Goal: Task Accomplishment & Management: Manage account settings

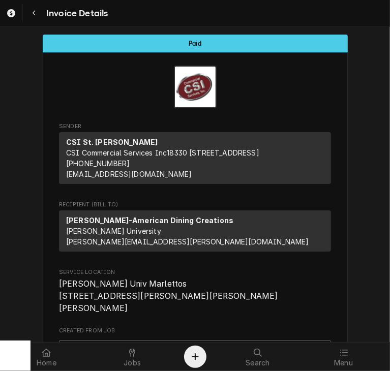
scroll to position [185, 0]
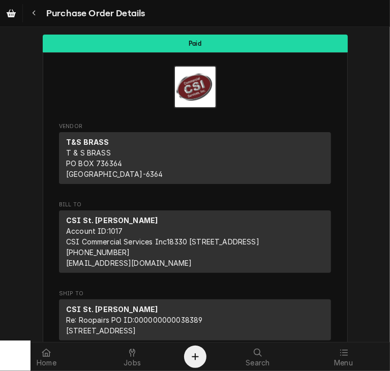
scroll to position [870, 0]
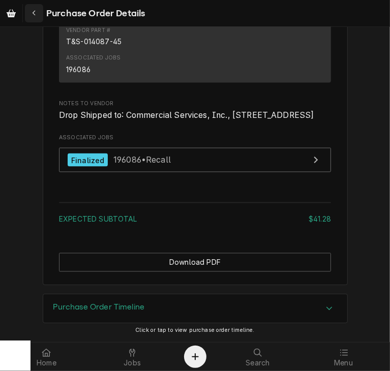
click at [30, 11] on div "Navigate back" at bounding box center [34, 13] width 10 height 10
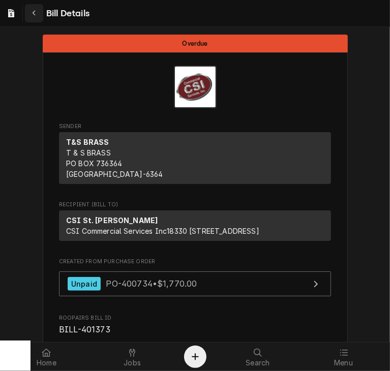
click at [37, 14] on div "Navigate back" at bounding box center [34, 13] width 10 height 10
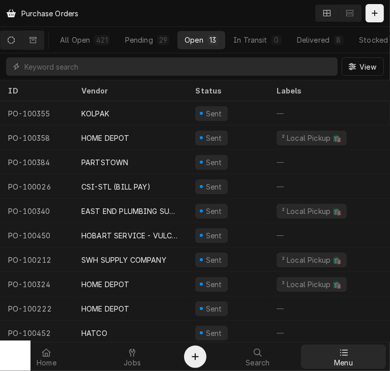
click at [342, 356] on icon at bounding box center [343, 353] width 8 height 8
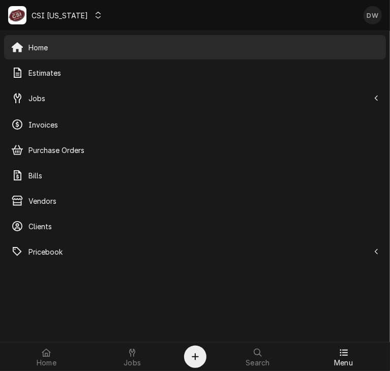
click at [95, 14] on icon "Dynamic Content Wrapper" at bounding box center [98, 15] width 6 height 7
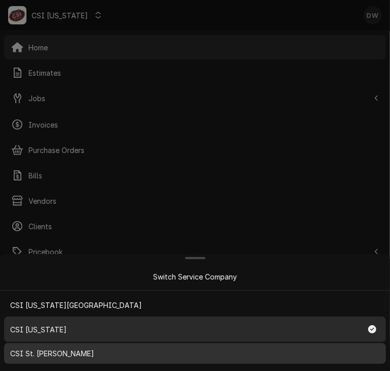
click at [57, 346] on link "CSI St. [PERSON_NAME]" at bounding box center [195, 353] width 382 height 21
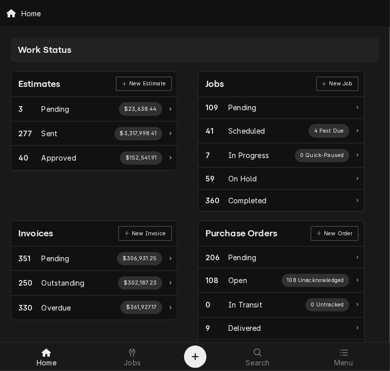
click at [220, 230] on div "Purchase Orders" at bounding box center [241, 234] width 72 height 14
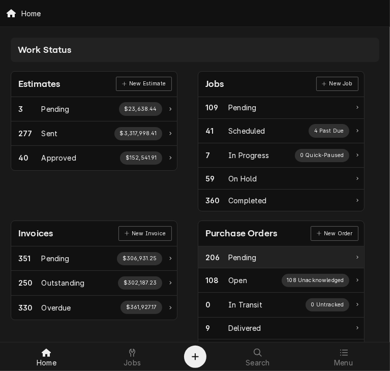
click at [228, 247] on div "206 Pending" at bounding box center [281, 257] width 166 height 22
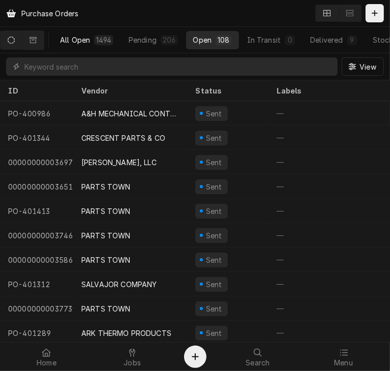
click at [81, 40] on div "All Open" at bounding box center [75, 40] width 30 height 11
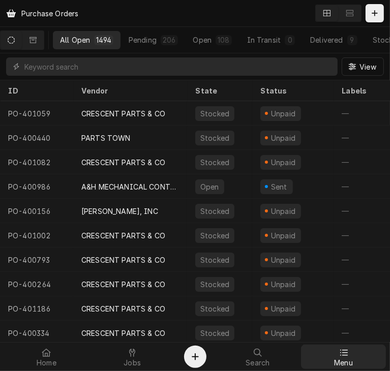
click at [334, 352] on div "Menu" at bounding box center [343, 357] width 81 height 20
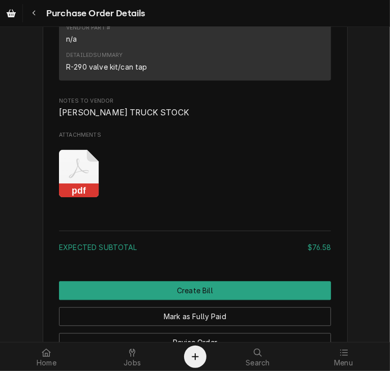
scroll to position [1086, 0]
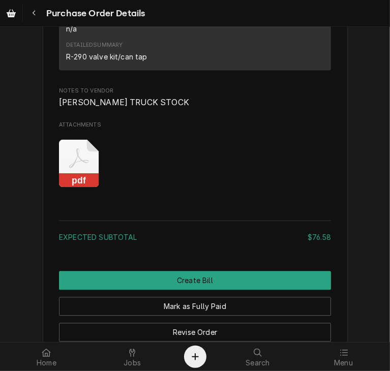
click at [76, 187] on rect "Attachments" at bounding box center [79, 180] width 40 height 14
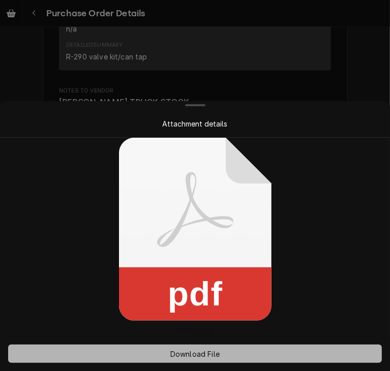
click at [181, 353] on span "Download File" at bounding box center [194, 354] width 53 height 11
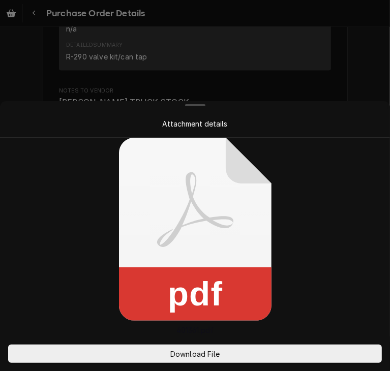
click at [319, 123] on div "Attachment details" at bounding box center [194, 123] width 349 height 11
click at [344, 64] on div at bounding box center [195, 185] width 390 height 371
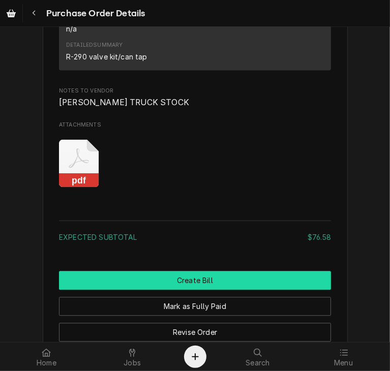
click at [246, 290] on button "Create Bill" at bounding box center [195, 280] width 272 height 19
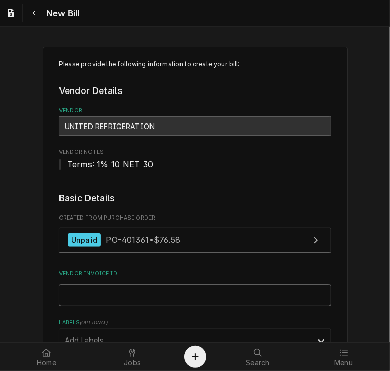
click at [61, 299] on input "Vendor Invoice ID" at bounding box center [195, 295] width 272 height 22
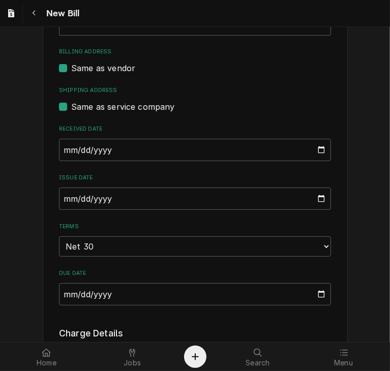
scroll to position [320, 0]
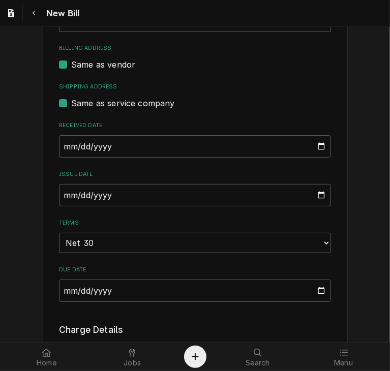
type input "15575097-00"
click at [60, 149] on input "2025-10-09" at bounding box center [195, 146] width 272 height 22
type input "2025-09-30"
click at [61, 187] on input "2025-10-09" at bounding box center [195, 195] width 272 height 22
type input "2025-09-30"
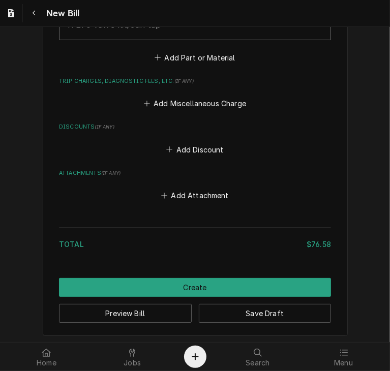
scroll to position [997, 0]
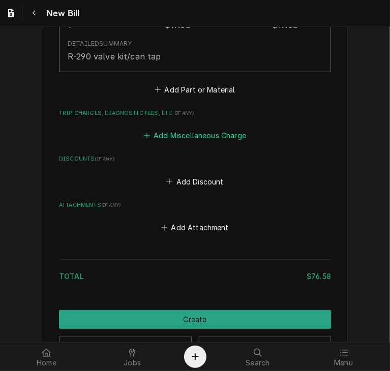
click at [178, 133] on button "Add Miscellaneous Charge" at bounding box center [195, 136] width 106 height 14
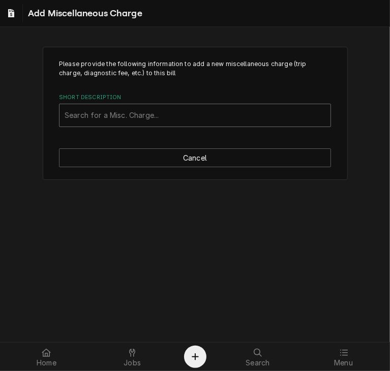
click at [159, 116] on div "Short Description" at bounding box center [195, 115] width 261 height 18
type input "sales tax"
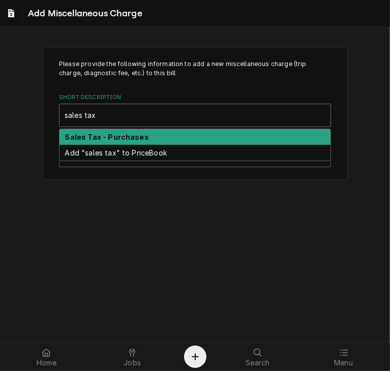
click at [136, 139] on strong "Sales Tax - Purchases" at bounding box center [107, 137] width 84 height 9
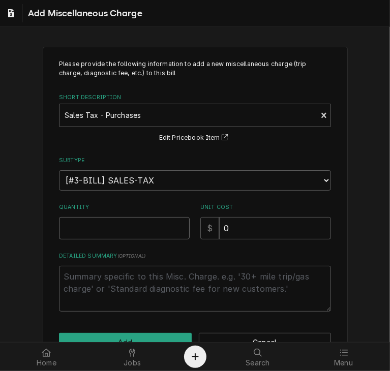
click at [122, 232] on input "Quantity" at bounding box center [124, 228] width 131 height 22
type textarea "x"
type input "1"
drag, startPoint x: 233, startPoint y: 233, endPoint x: 199, endPoint y: 229, distance: 34.2
click at [200, 229] on div "$ 0" at bounding box center [265, 228] width 131 height 22
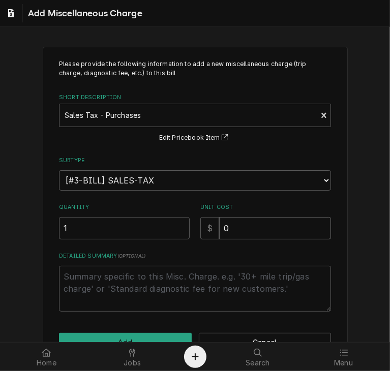
type textarea "x"
type input "1"
type textarea "x"
type input "1.6"
type textarea "x"
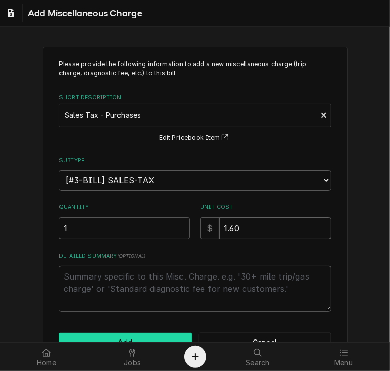
type input "1.60"
click at [156, 334] on button "Add" at bounding box center [125, 342] width 133 height 19
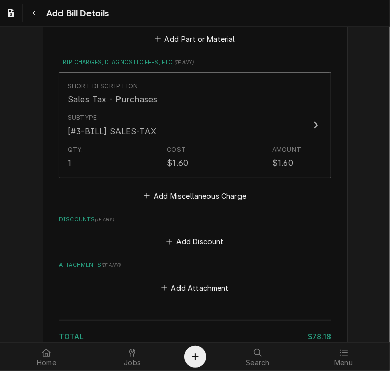
scroll to position [1140, 0]
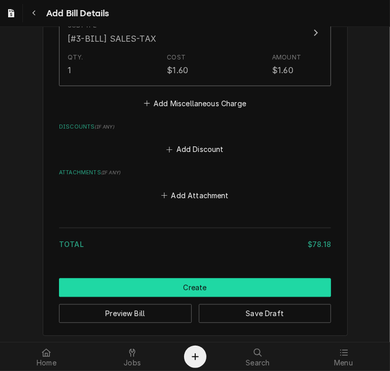
click at [237, 280] on button "Create" at bounding box center [195, 287] width 272 height 19
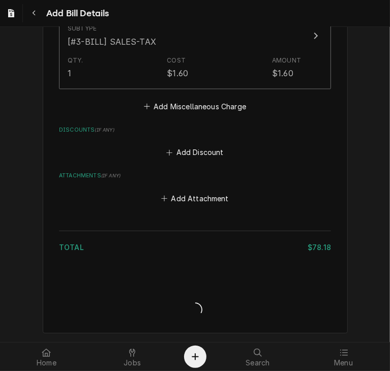
scroll to position [1135, 0]
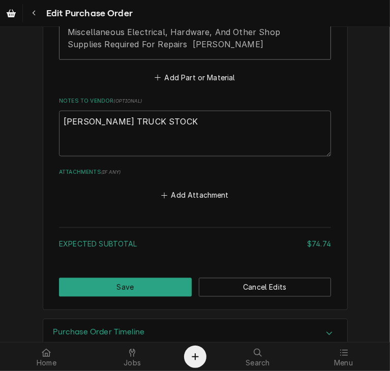
scroll to position [855, 0]
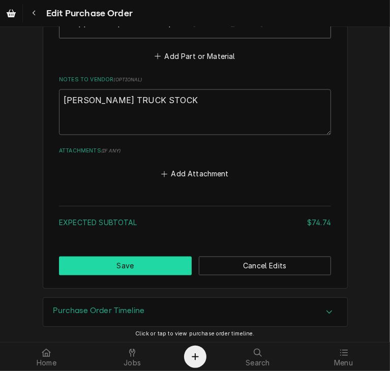
click at [141, 263] on button "Save" at bounding box center [125, 266] width 133 height 19
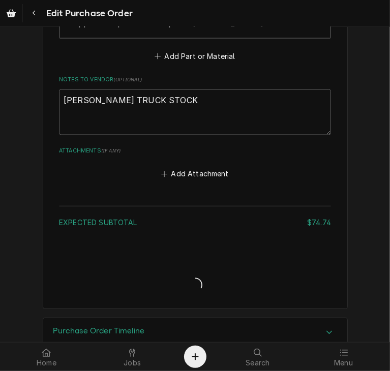
type textarea "x"
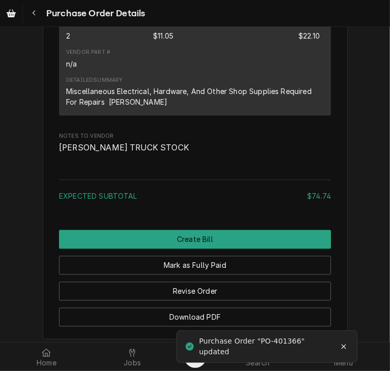
scroll to position [1069, 0]
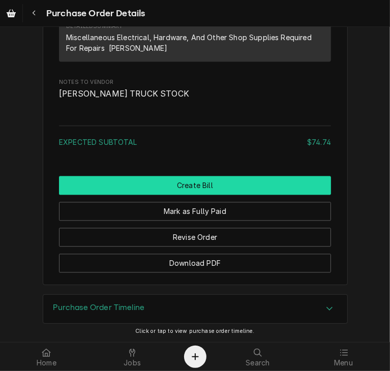
click at [202, 181] on button "Create Bill" at bounding box center [195, 185] width 272 height 19
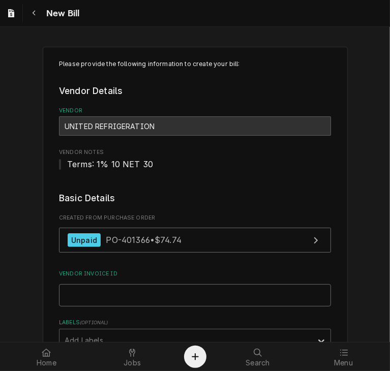
click at [130, 287] on input "Vendor Invoice ID" at bounding box center [195, 295] width 272 height 22
paste input "15584194-00"
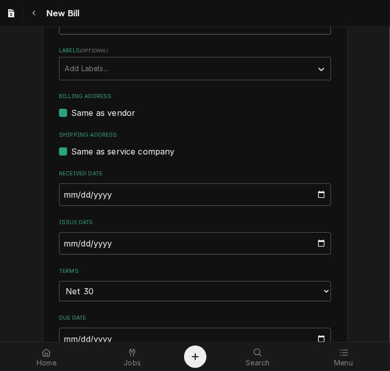
scroll to position [274, 0]
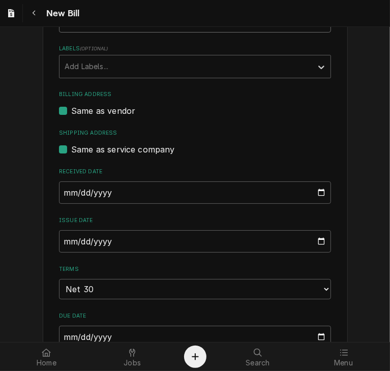
type input "15584194-00"
click at [60, 191] on input "[DATE]" at bounding box center [195, 192] width 272 height 22
type input "[DATE]"
click at [65, 238] on input "[DATE]" at bounding box center [195, 241] width 272 height 22
type input "[DATE]"
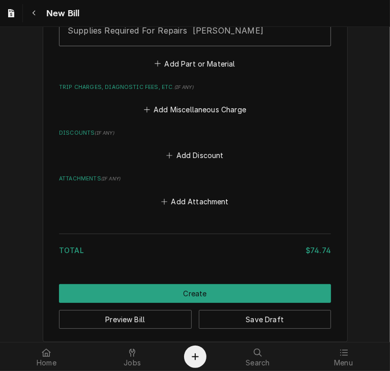
scroll to position [1010, 0]
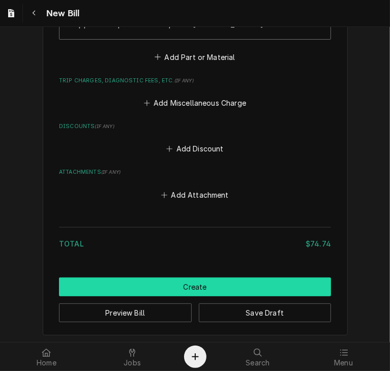
click at [205, 283] on button "Create" at bounding box center [195, 286] width 272 height 19
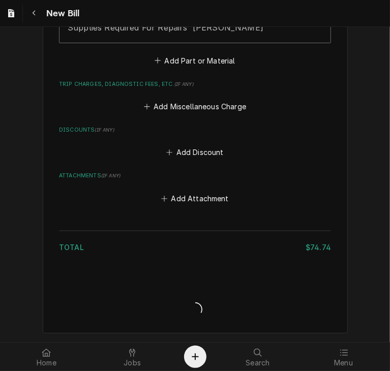
scroll to position [1005, 0]
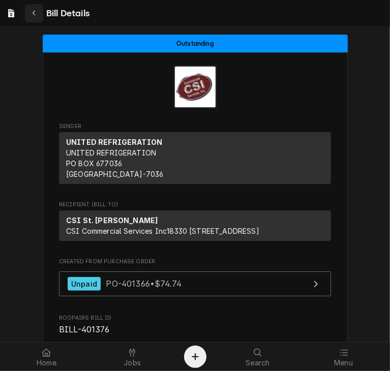
click at [33, 15] on icon "Navigate back" at bounding box center [34, 13] width 5 height 7
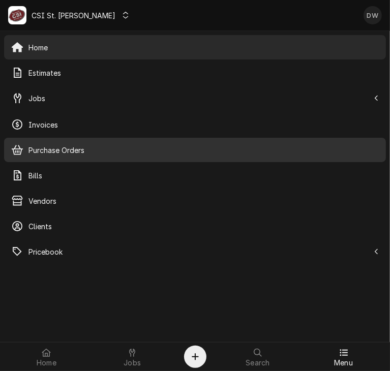
click at [57, 140] on div "Purchase Orders" at bounding box center [195, 150] width 378 height 20
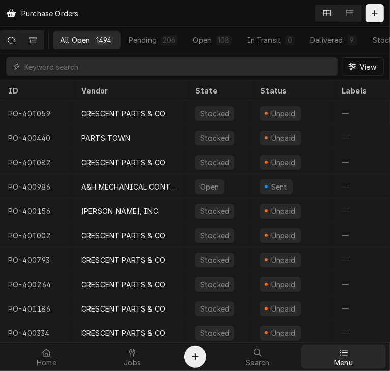
click at [344, 354] on icon at bounding box center [343, 353] width 8 height 8
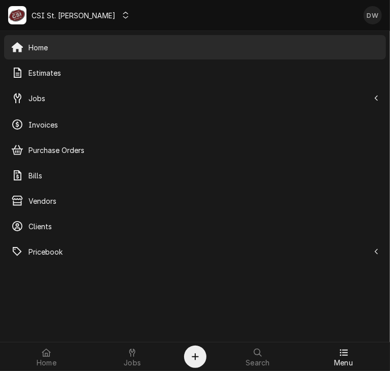
click at [122, 17] on icon "Dynamic Content Wrapper" at bounding box center [125, 15] width 6 height 7
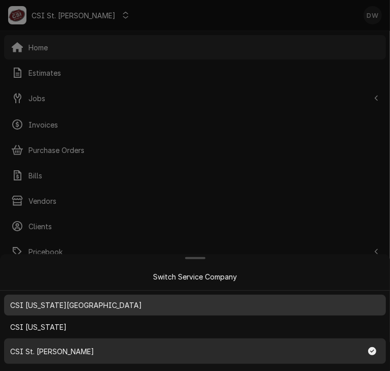
click at [51, 301] on span "CSI Kansas City" at bounding box center [76, 305] width 132 height 11
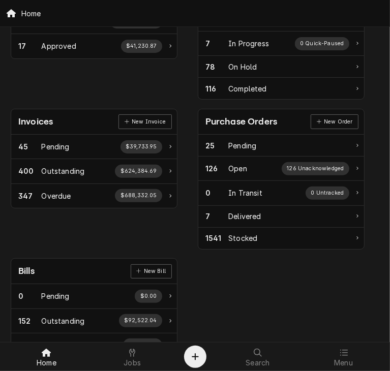
scroll to position [112, 0]
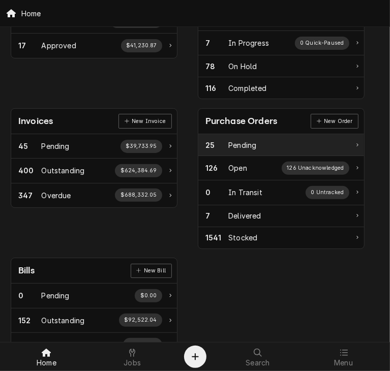
click at [250, 143] on div "Pending" at bounding box center [242, 145] width 28 height 11
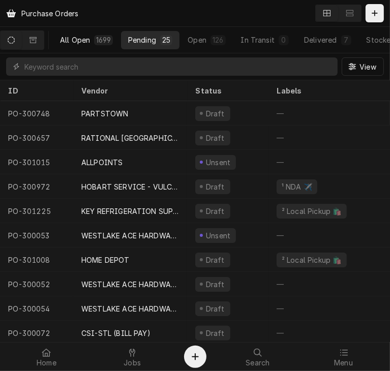
click at [79, 44] on div "All Open" at bounding box center [75, 40] width 30 height 11
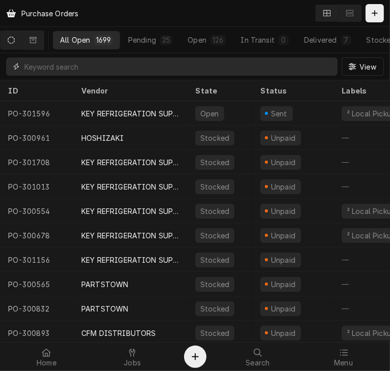
click at [63, 66] on input "Dynamic Content Wrapper" at bounding box center [178, 66] width 308 height 18
paste input "301627"
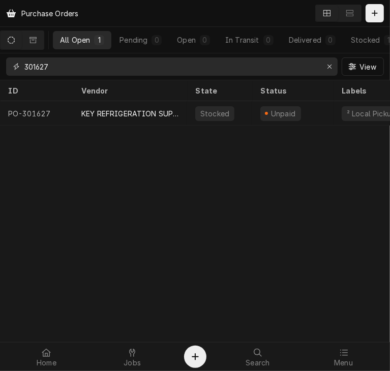
type input "301627"
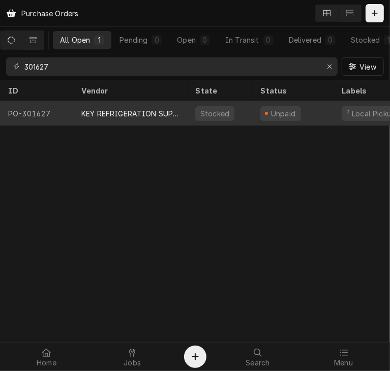
click at [109, 108] on div "KEY REFRIGERATION SUPPLY" at bounding box center [130, 113] width 98 height 11
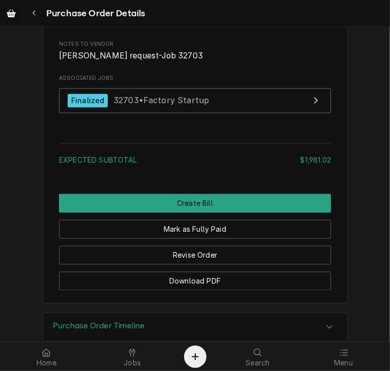
scroll to position [930, 0]
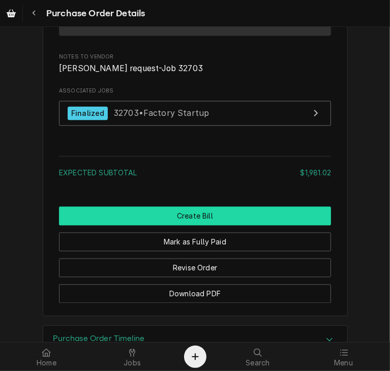
click at [258, 226] on button "Create Bill" at bounding box center [195, 216] width 272 height 19
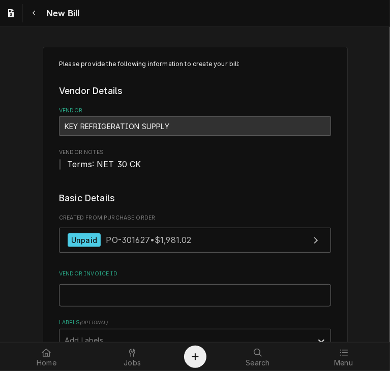
click at [79, 292] on input "Vendor Invoice ID" at bounding box center [195, 295] width 272 height 22
paste input "32138634-00"
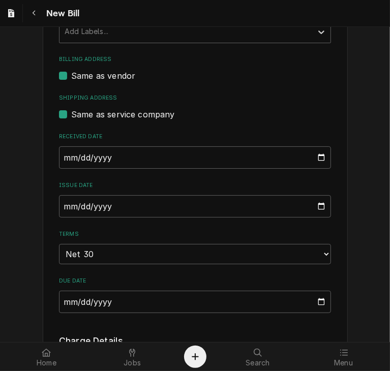
scroll to position [311, 0]
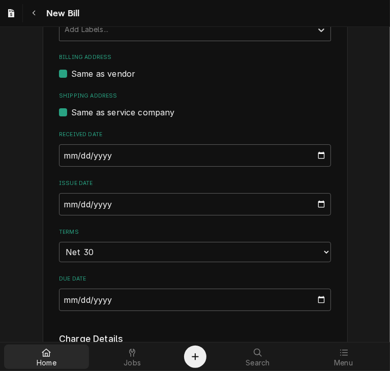
type input "32138634-00"
click at [63, 155] on input "[DATE]" at bounding box center [195, 155] width 272 height 22
type input "[DATE]"
click at [59, 201] on input "[DATE]" at bounding box center [195, 204] width 272 height 22
type input "[DATE]"
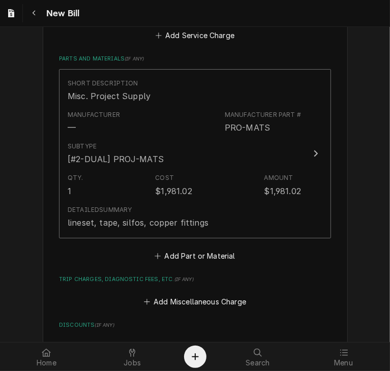
scroll to position [855, 0]
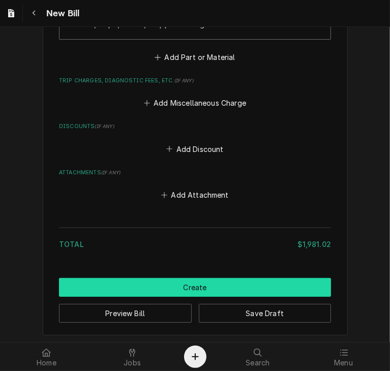
click at [172, 279] on button "Create" at bounding box center [195, 287] width 272 height 19
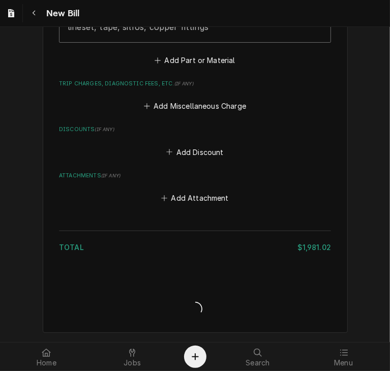
scroll to position [850, 0]
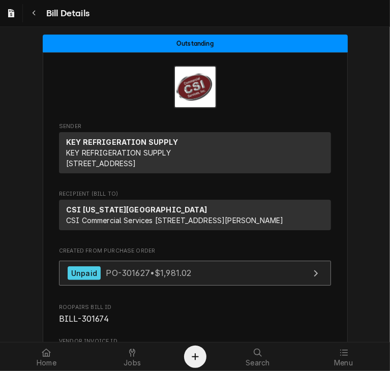
click at [88, 286] on link "Unpaid PO-301627 • $1,981.02" at bounding box center [195, 273] width 272 height 25
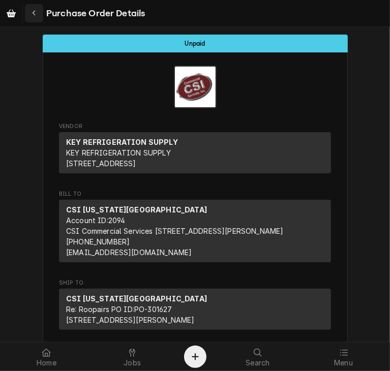
click at [28, 13] on button "Navigate back" at bounding box center [34, 13] width 18 height 18
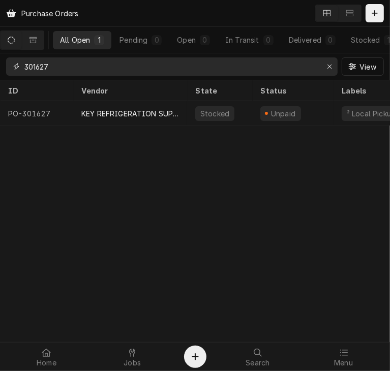
drag, startPoint x: 60, startPoint y: 63, endPoint x: 15, endPoint y: 63, distance: 44.7
click at [15, 63] on div "301627" at bounding box center [171, 66] width 331 height 18
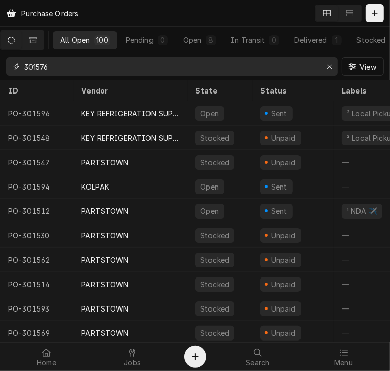
type input "301576"
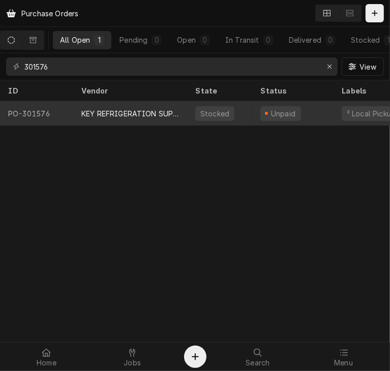
click at [156, 115] on div "KEY REFRIGERATION SUPPLY" at bounding box center [130, 113] width 98 height 11
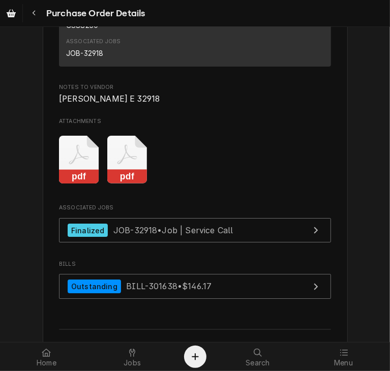
scroll to position [1733, 0]
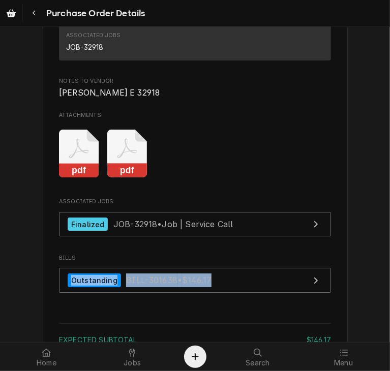
drag, startPoint x: 382, startPoint y: 281, endPoint x: 389, endPoint y: 326, distance: 46.3
click at [389, 326] on div "Unpaid Vendor KEY REFRIGERATION SUPPLY KEY REFRIGERATION SUPPLY 14701 W 101st T…" at bounding box center [195, 184] width 390 height 315
click at [29, 11] on div "Navigate back" at bounding box center [34, 13] width 10 height 10
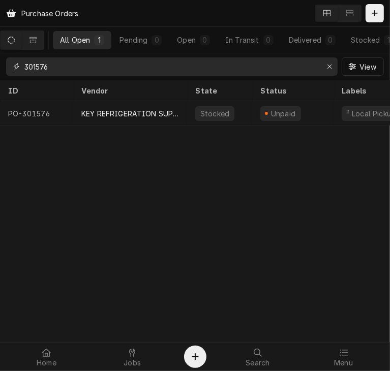
drag, startPoint x: 67, startPoint y: 65, endPoint x: 23, endPoint y: 65, distance: 43.7
click at [23, 65] on div "301576" at bounding box center [171, 66] width 331 height 18
type input "key"
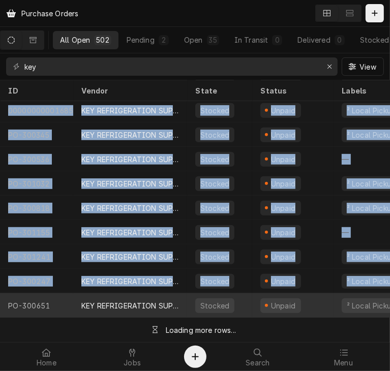
scroll to position [303, 0]
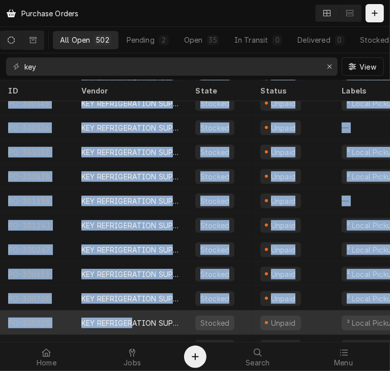
drag, startPoint x: 108, startPoint y: 334, endPoint x: 132, endPoint y: 320, distance: 27.8
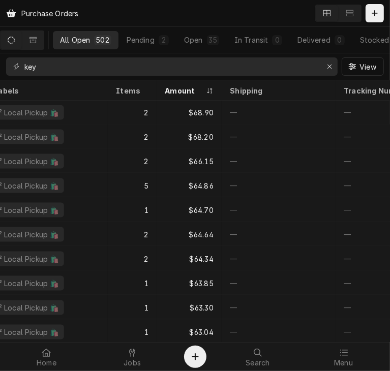
scroll to position [8510, 348]
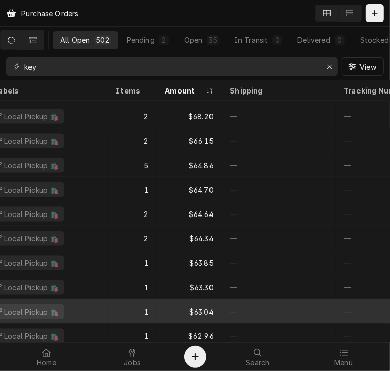
click at [152, 313] on div "1" at bounding box center [132, 311] width 49 height 24
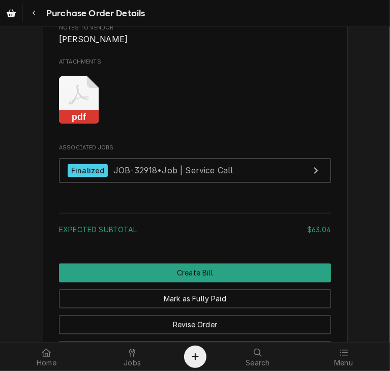
scroll to position [960, 0]
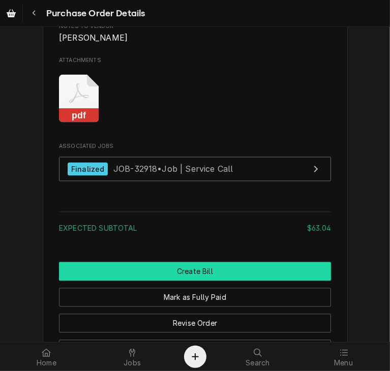
click at [253, 281] on button "Create Bill" at bounding box center [195, 271] width 272 height 19
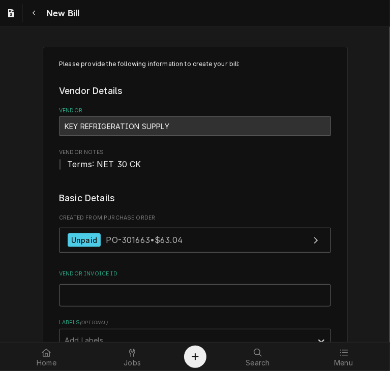
click at [86, 289] on input "Vendor Invoice ID" at bounding box center [195, 295] width 272 height 22
paste input "63256770-00"
type input "63256770-00"
drag, startPoint x: 382, startPoint y: 96, endPoint x: 384, endPoint y: 113, distance: 17.5
click at [384, 113] on div "Please provide the following information to create your bill: Vendor Details Ve…" at bounding box center [195, 184] width 390 height 315
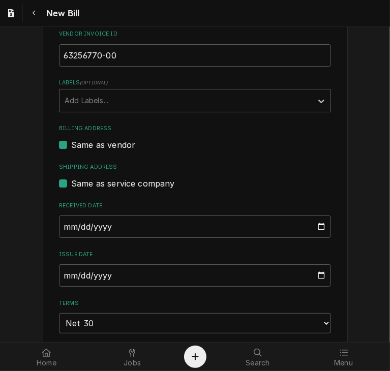
scroll to position [250, 0]
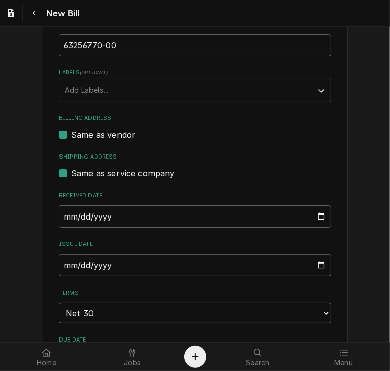
click at [62, 215] on input "[DATE]" at bounding box center [195, 216] width 272 height 22
type input "[DATE]"
click at [65, 261] on input "[DATE]" at bounding box center [195, 265] width 272 height 22
type input "[DATE]"
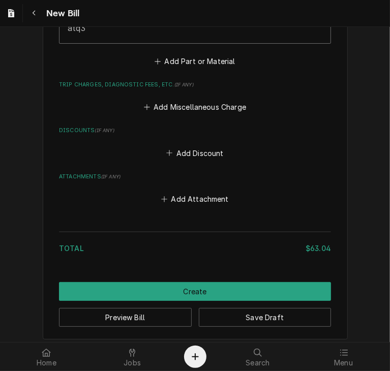
scroll to position [855, 0]
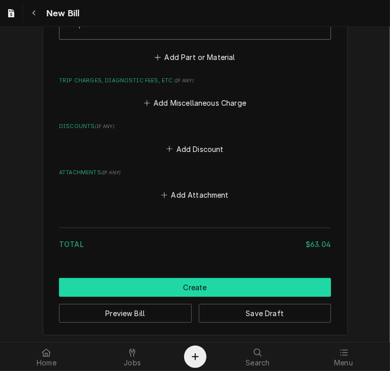
click at [216, 290] on button "Create" at bounding box center [195, 287] width 272 height 19
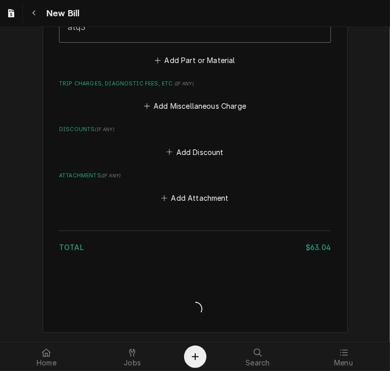
scroll to position [850, 0]
